Goal: Navigation & Orientation: Go to known website

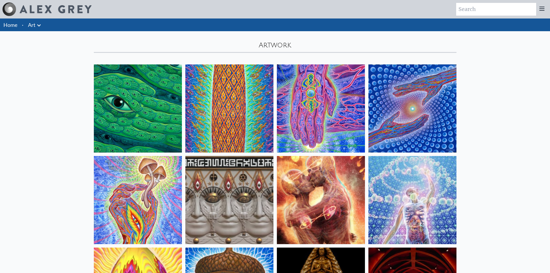
drag, startPoint x: 53, startPoint y: 123, endPoint x: 56, endPoint y: 25, distance: 97.3
click at [10, 27] on link "Home" at bounding box center [10, 25] width 14 height 6
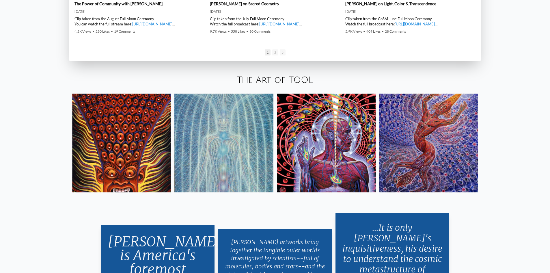
scroll to position [1161, 0]
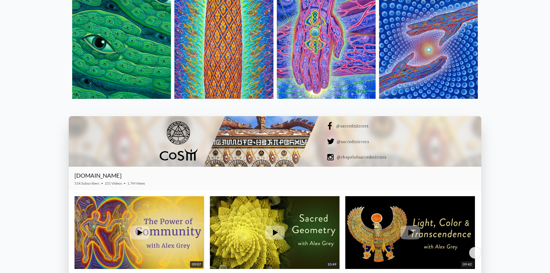
drag, startPoint x: 46, startPoint y: 110, endPoint x: 47, endPoint y: 70, distance: 40.4
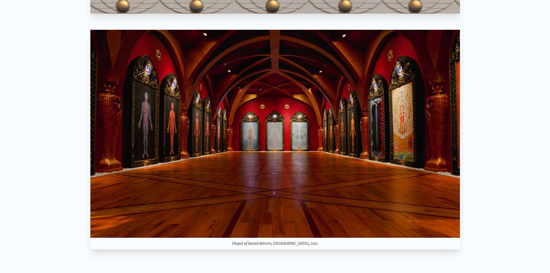
scroll to position [440, 0]
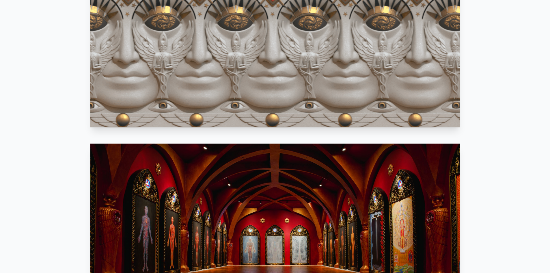
drag, startPoint x: 46, startPoint y: 88, endPoint x: 43, endPoint y: 46, distance: 41.7
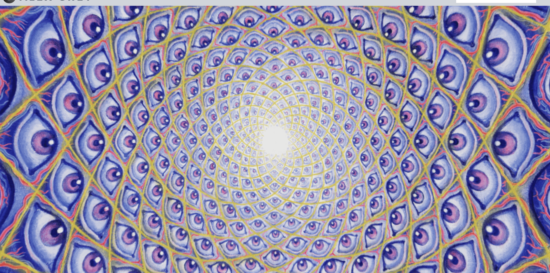
scroll to position [0, 0]
